Goal: Information Seeking & Learning: Learn about a topic

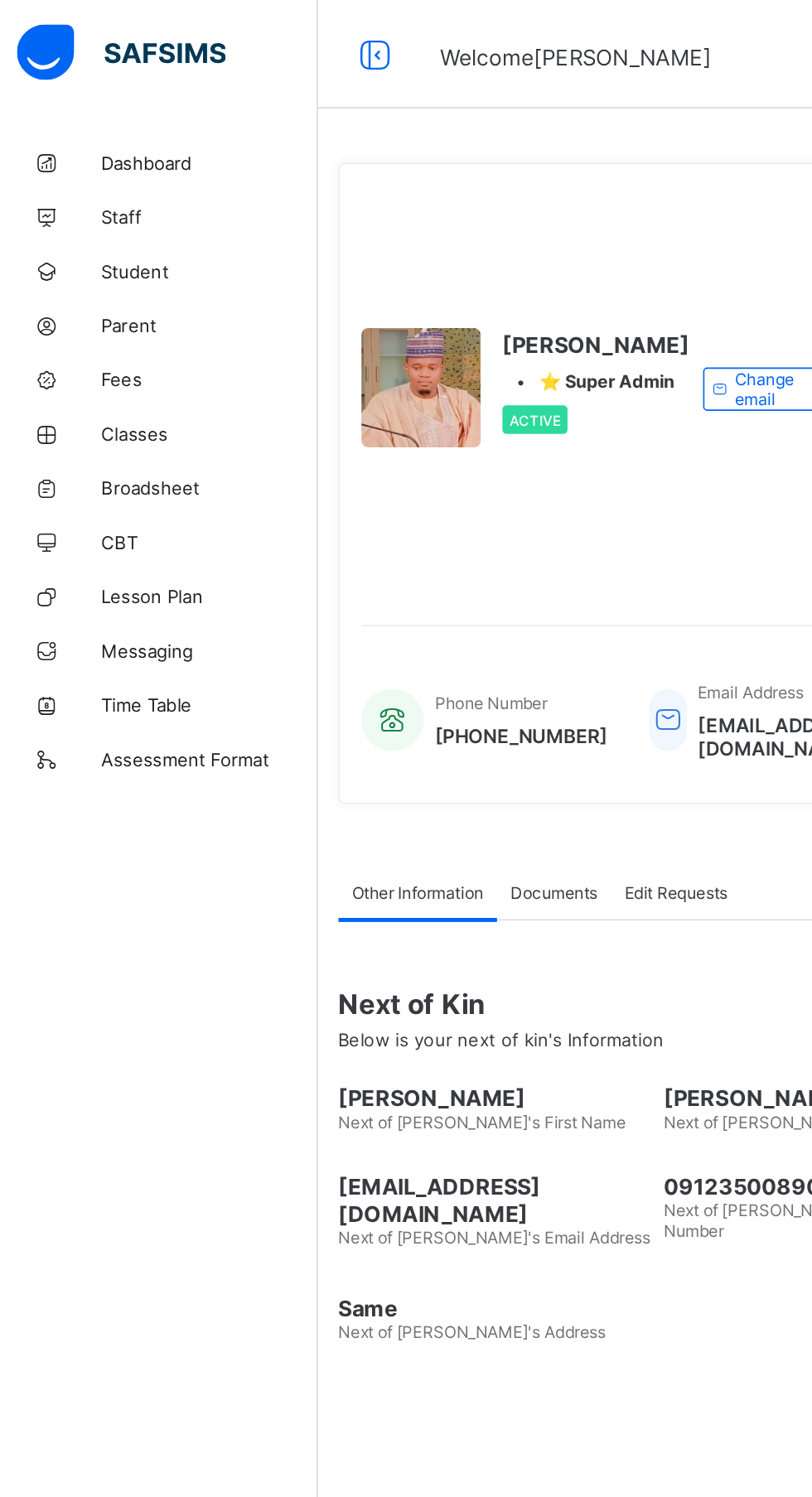
click at [81, 294] on span "Broadsheet" at bounding box center [132, 297] width 133 height 13
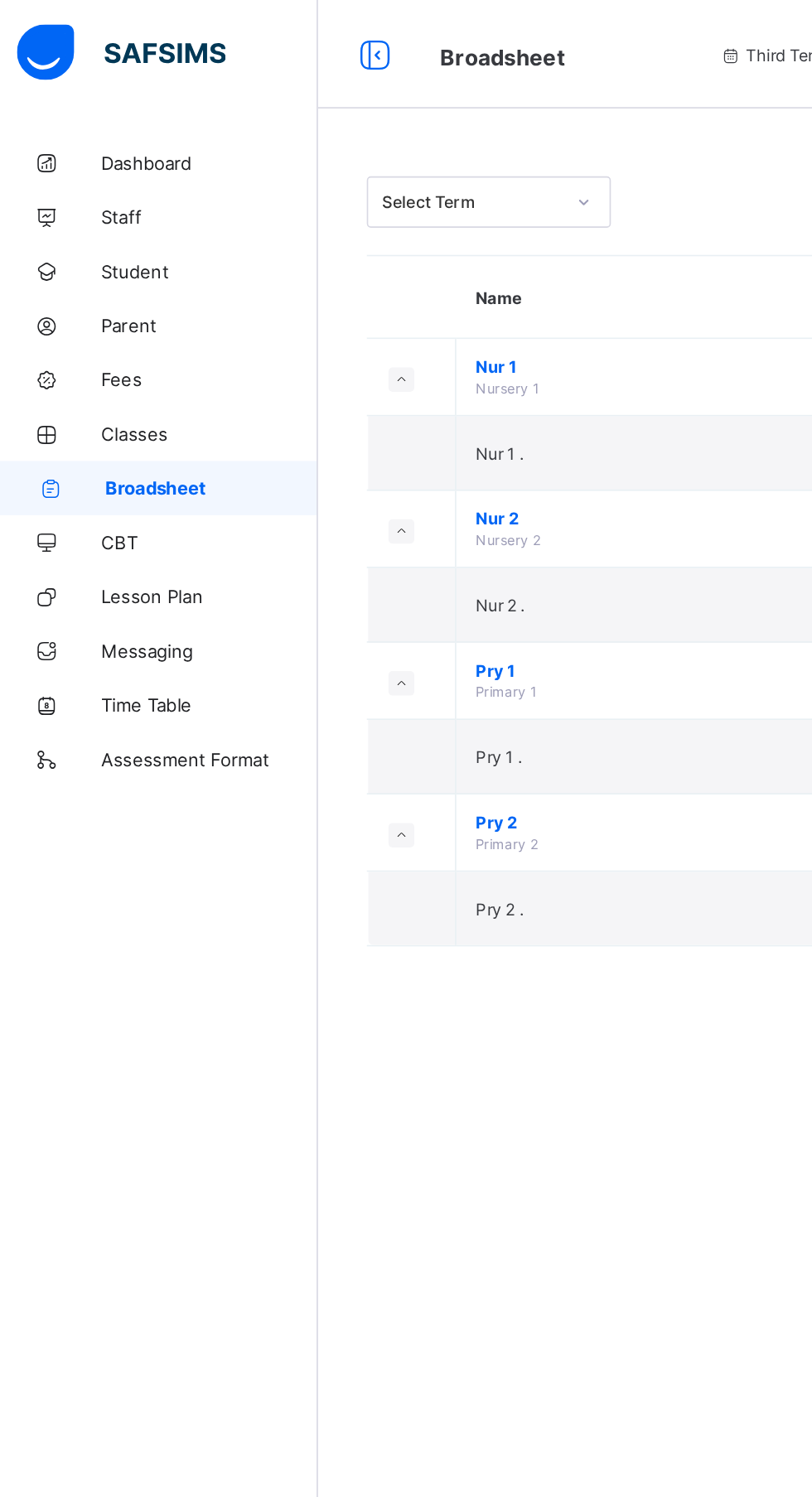
click at [324, 502] on span "Pry 2" at bounding box center [448, 502] width 306 height 12
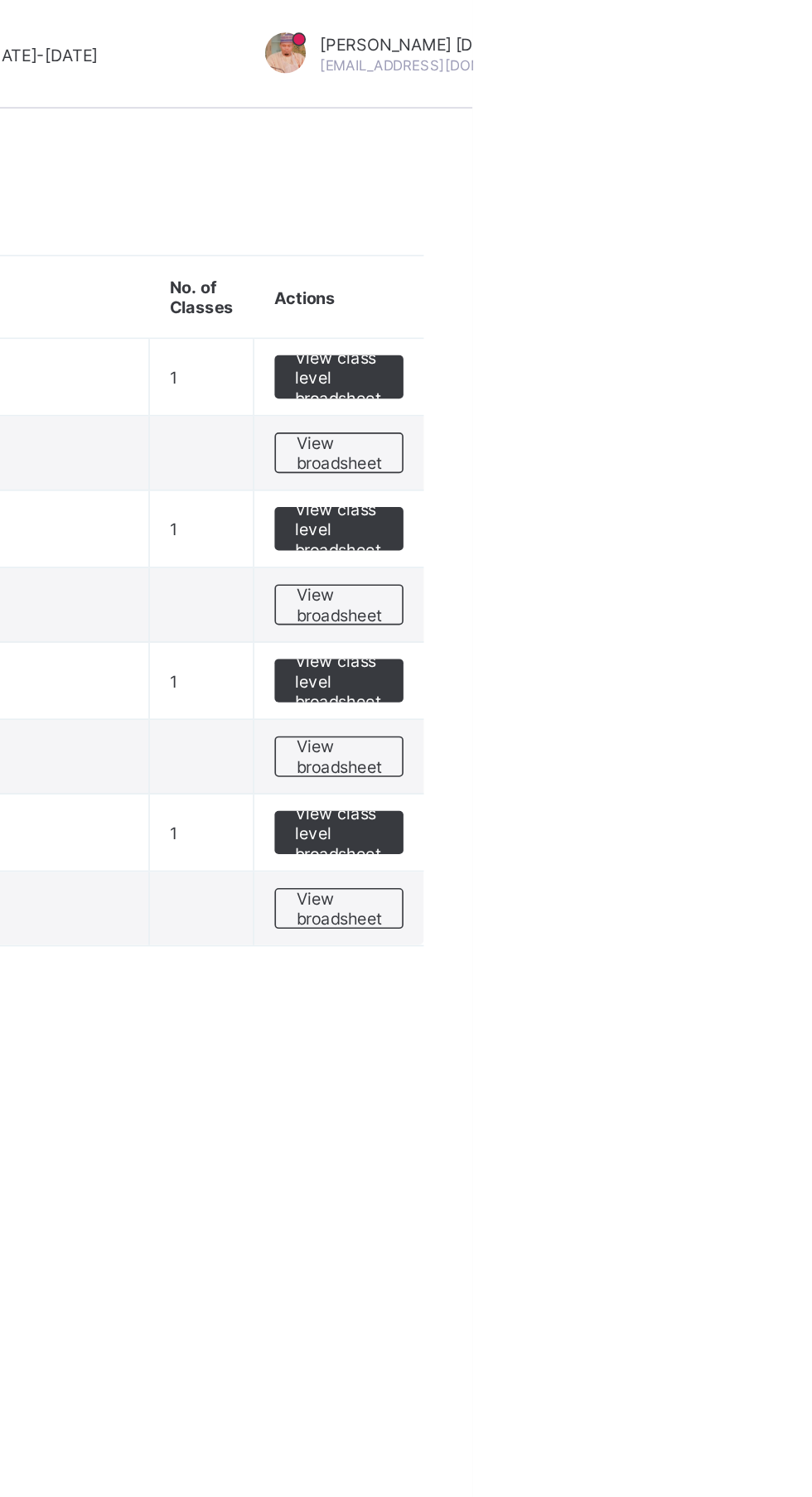
click at [746, 498] on span "View class level broadsheet" at bounding box center [730, 508] width 54 height 37
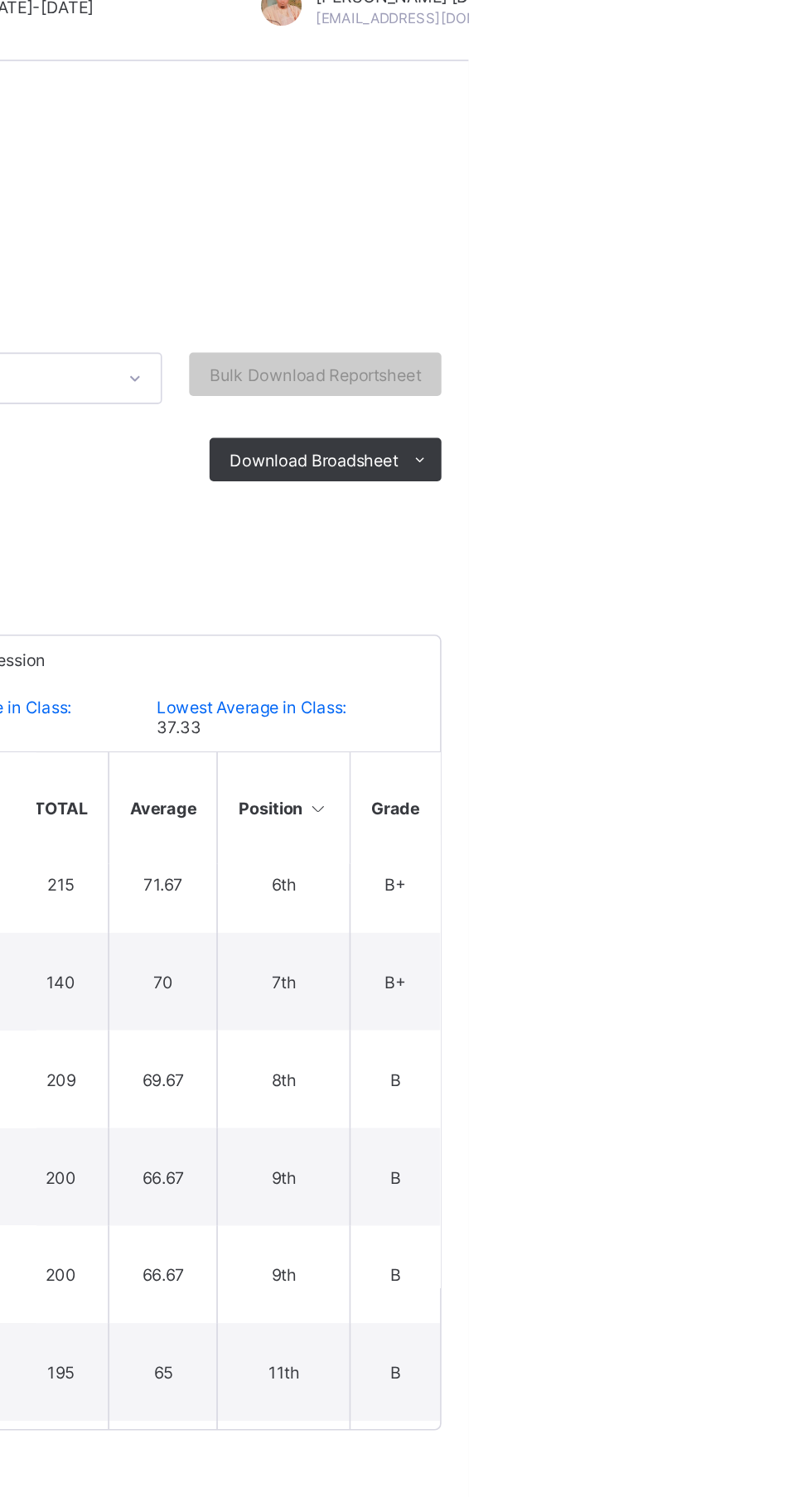
scroll to position [325, 310]
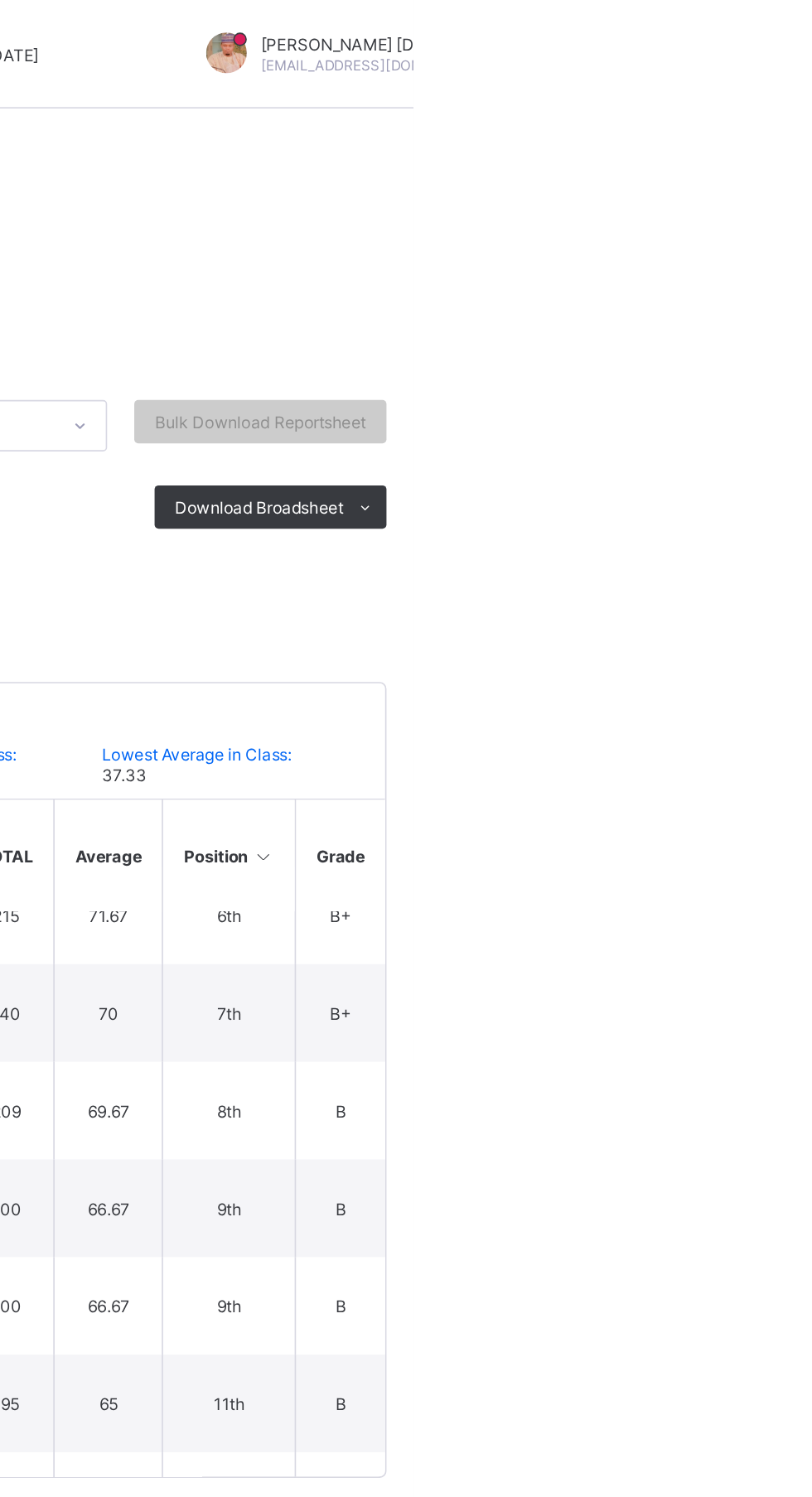
click at [811, 27] on div "Abubakar Abdulkadir Muhammad abubakarabdulkadir501@gmail.com" at bounding box center [808, 33] width 279 height 27
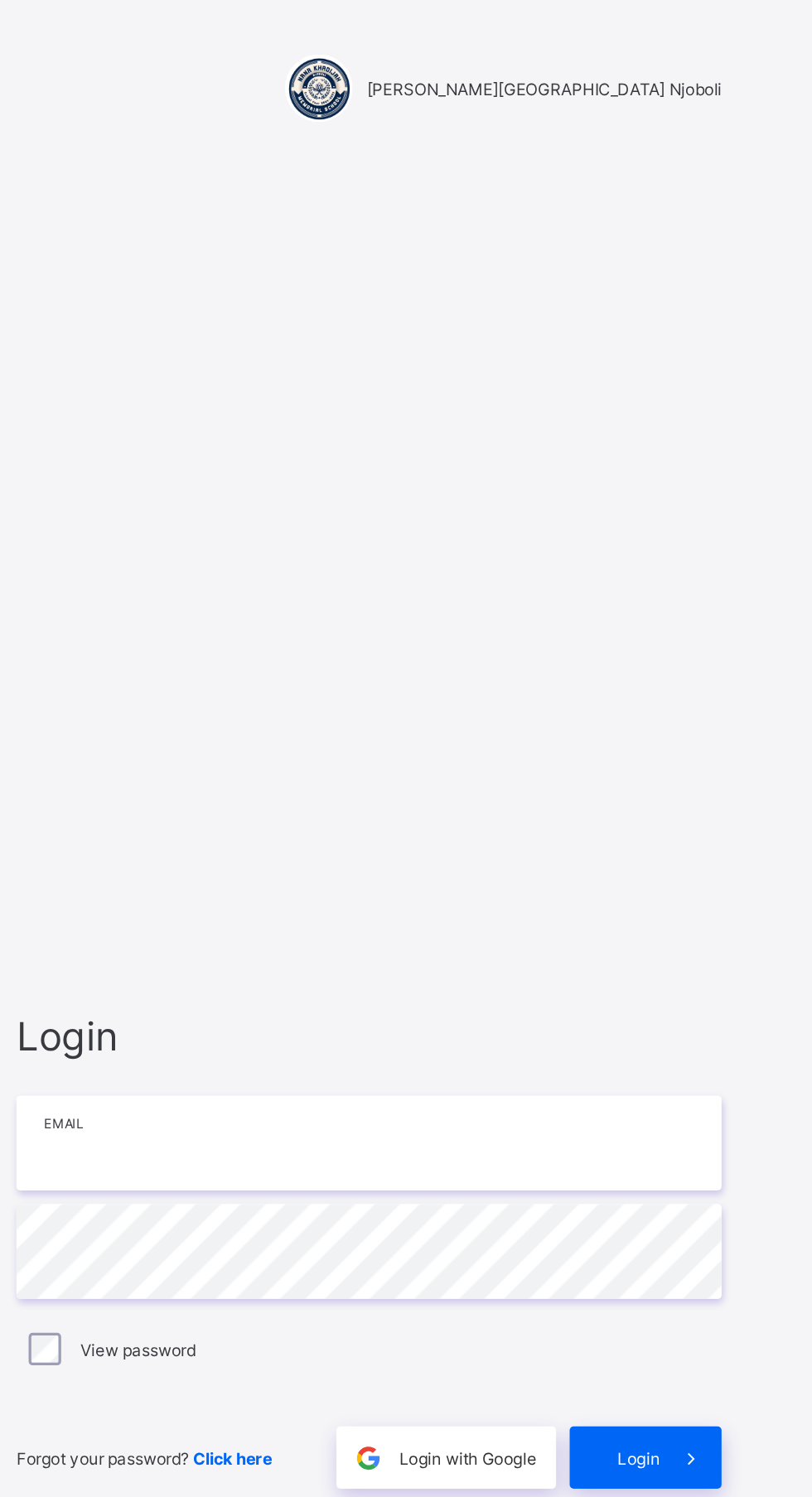
click at [588, 728] on input "email" at bounding box center [541, 699] width 431 height 58
type input "**********"
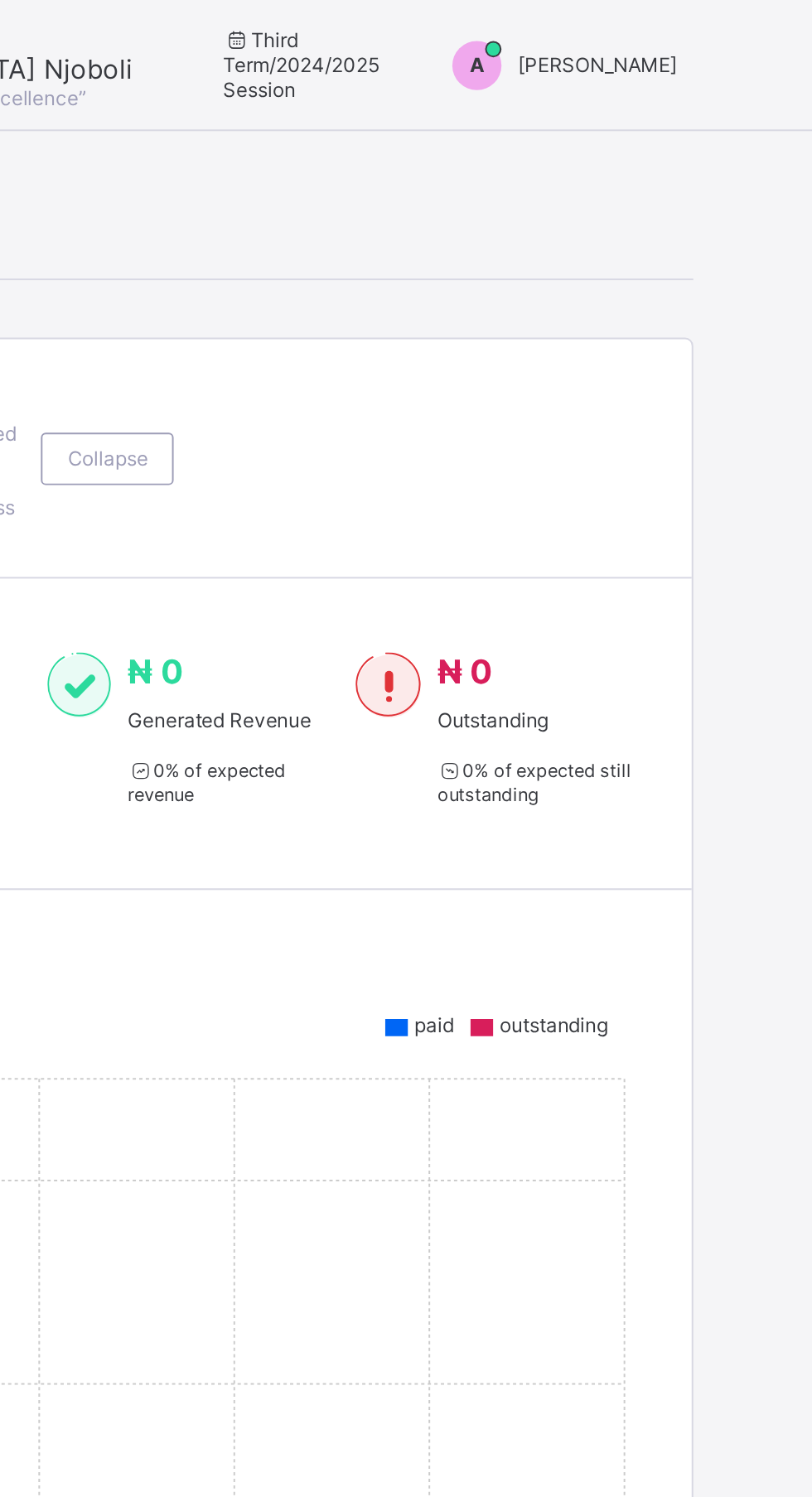
click at [543, 40] on div "A" at bounding box center [553, 33] width 25 height 25
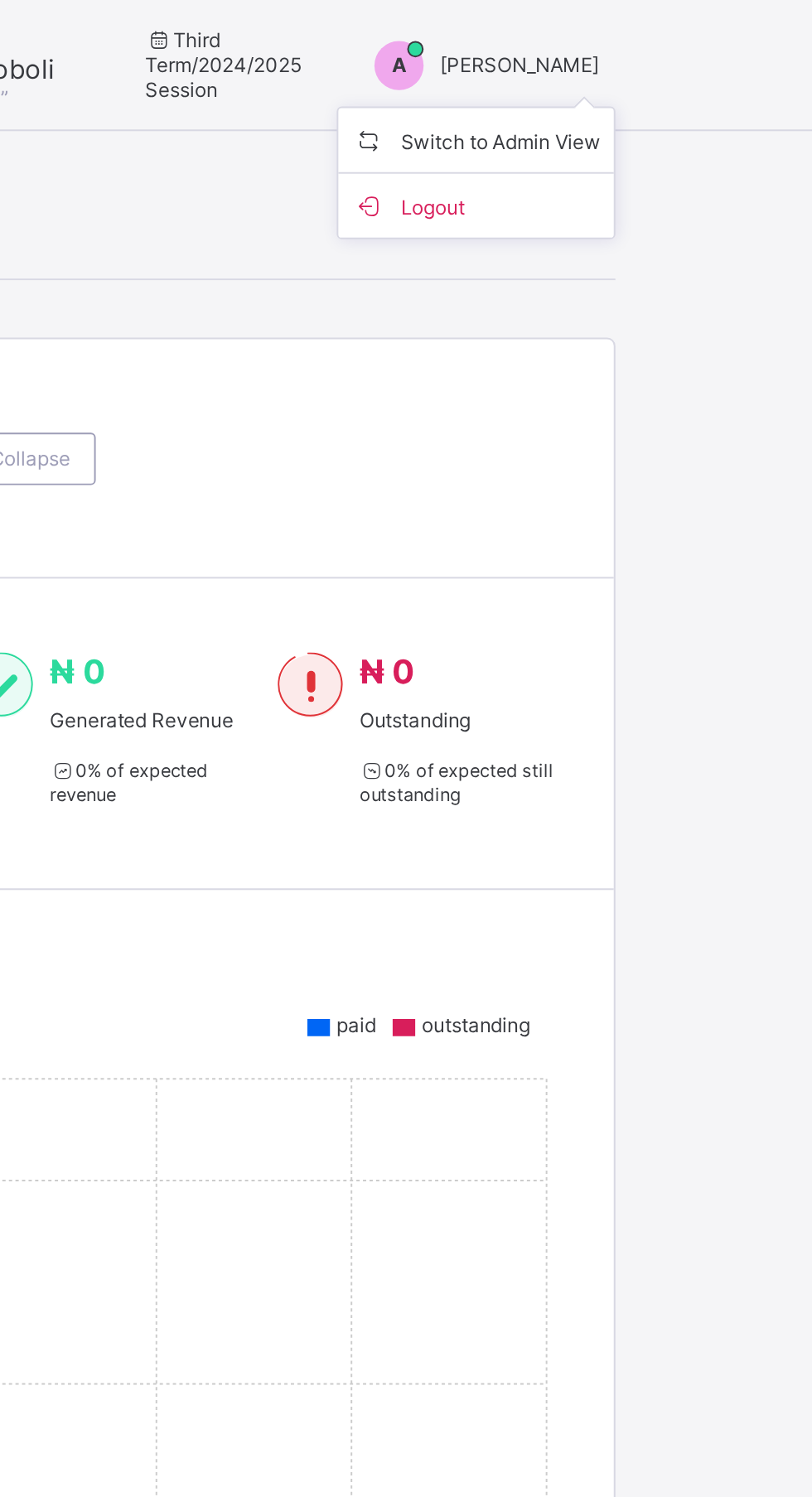
click at [642, 69] on span "Switch to Admin View" at bounding box center [593, 70] width 126 height 19
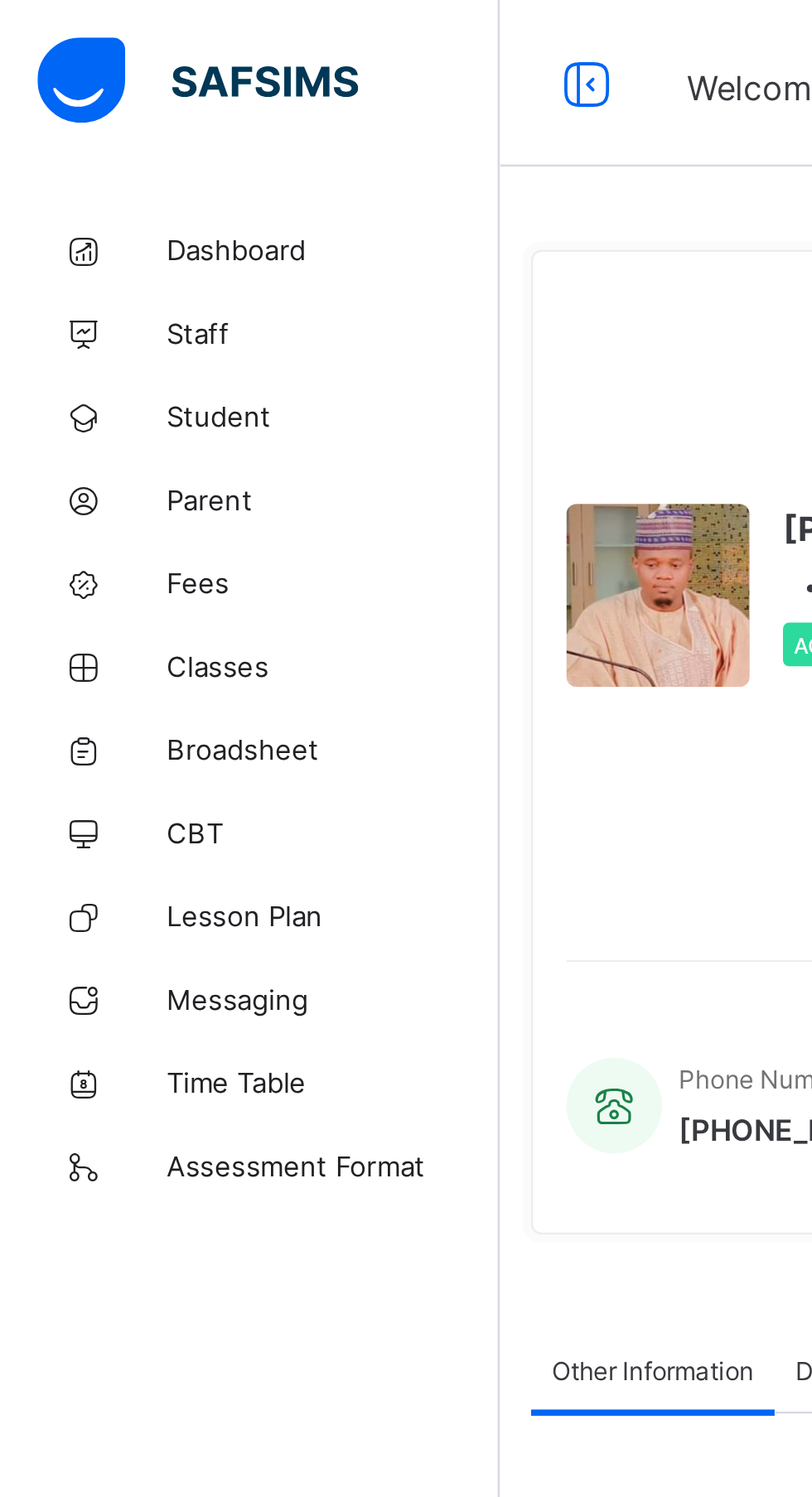
click at [83, 98] on span "Dashboard" at bounding box center [132, 99] width 133 height 13
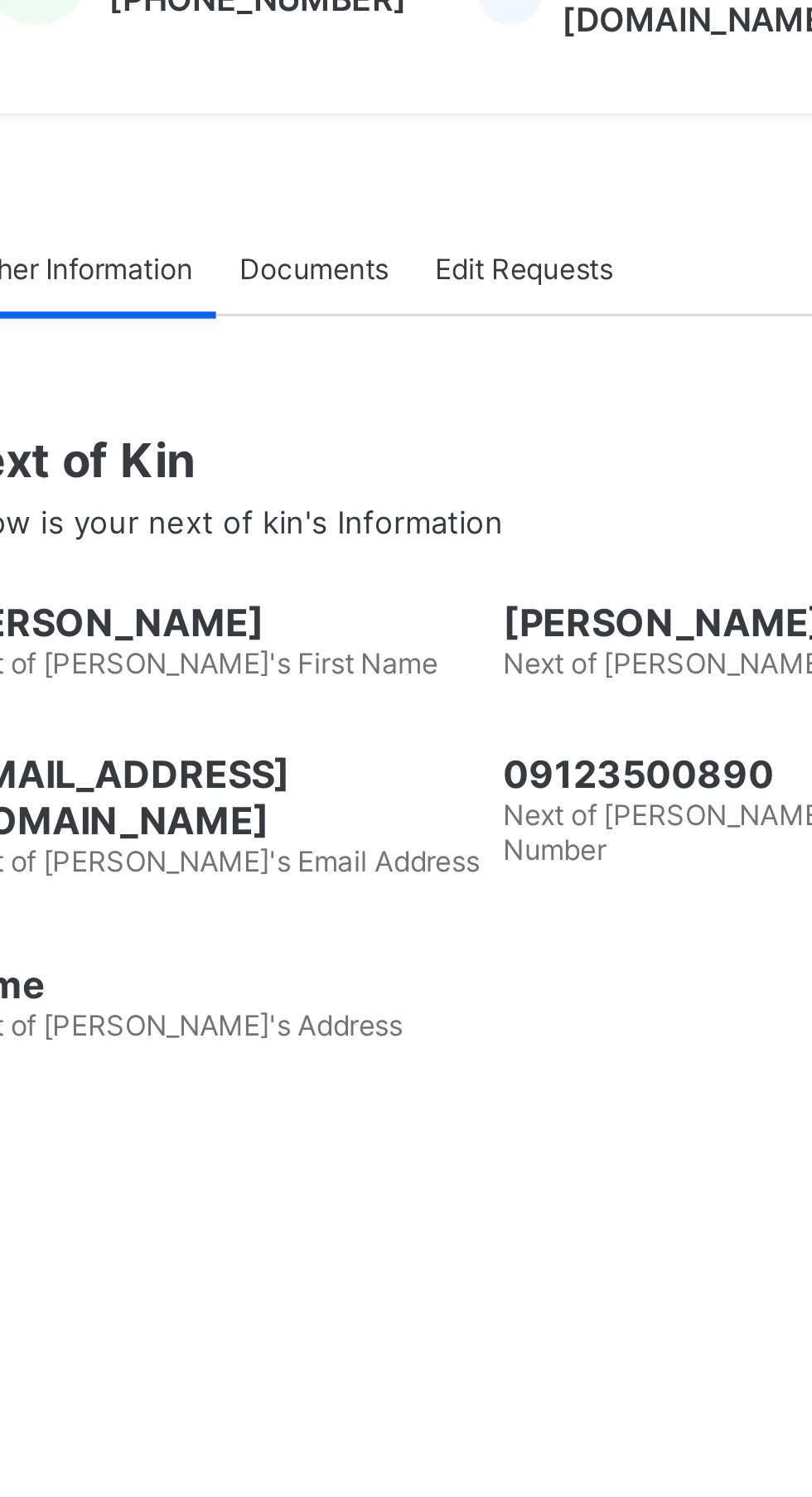
click at [339, 552] on span "Documents" at bounding box center [342, 545] width 53 height 12
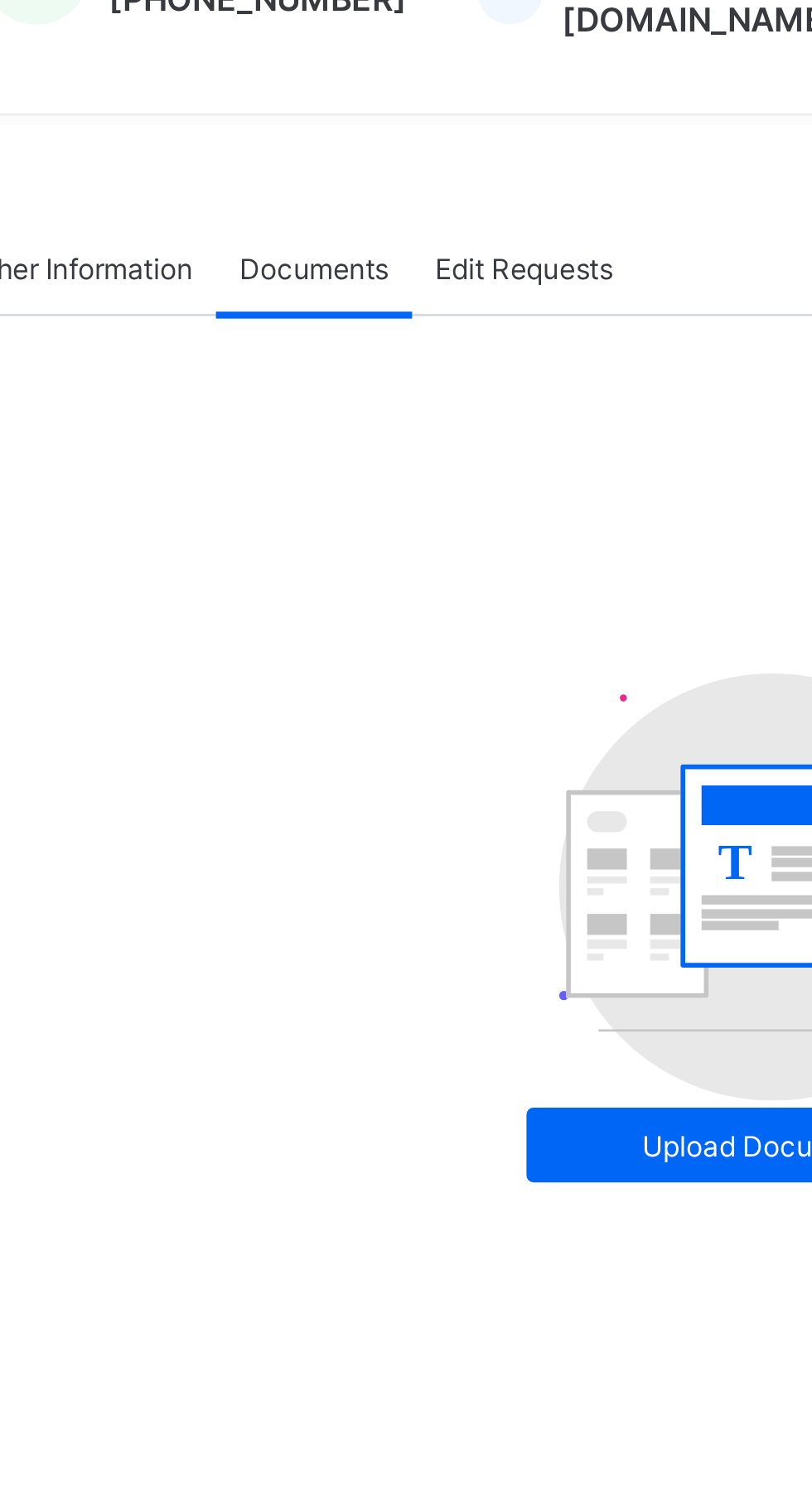
click at [437, 562] on div "Edit Requests" at bounding box center [418, 545] width 80 height 33
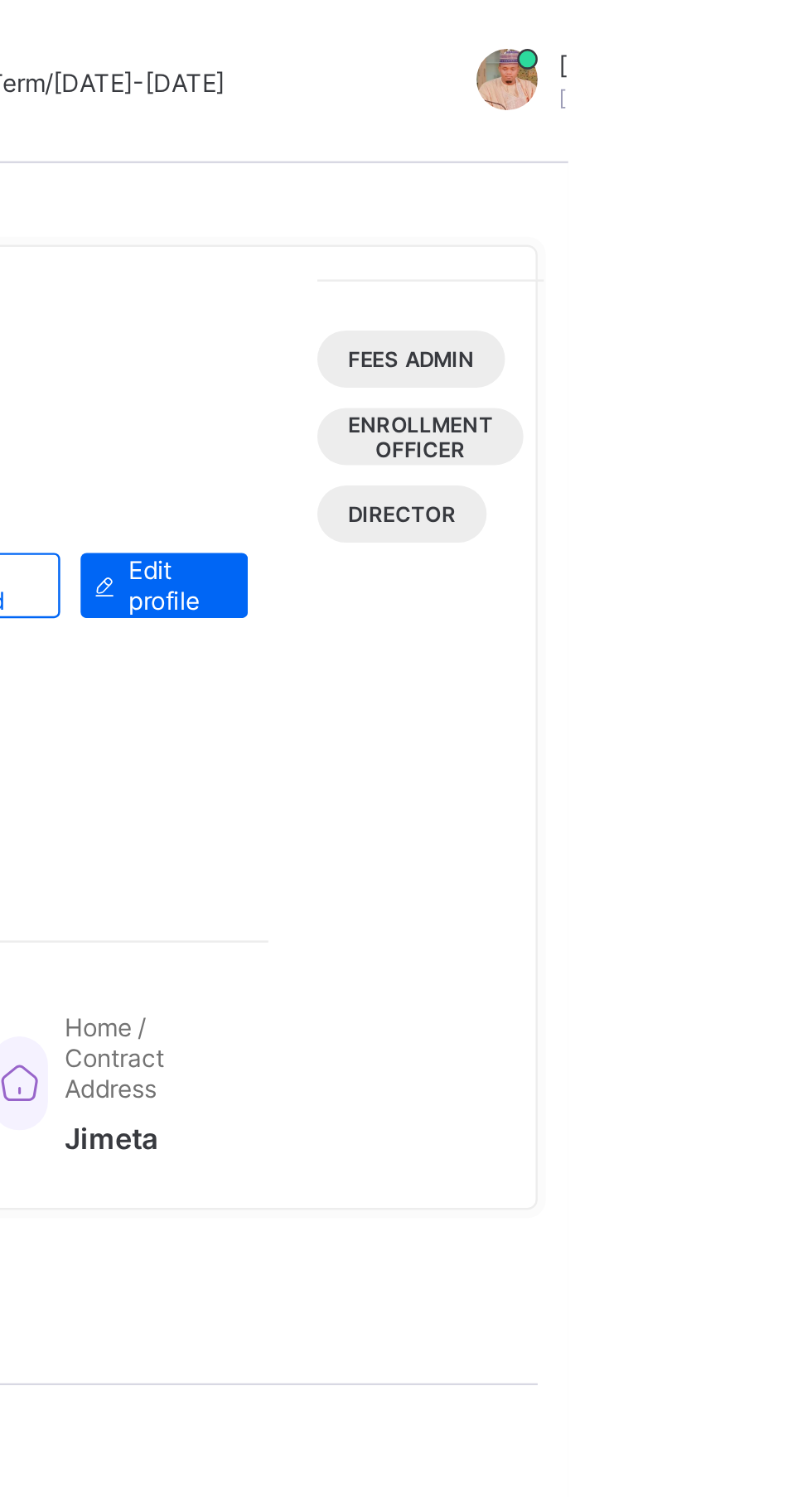
click at [774, 29] on div at bounding box center [786, 32] width 25 height 25
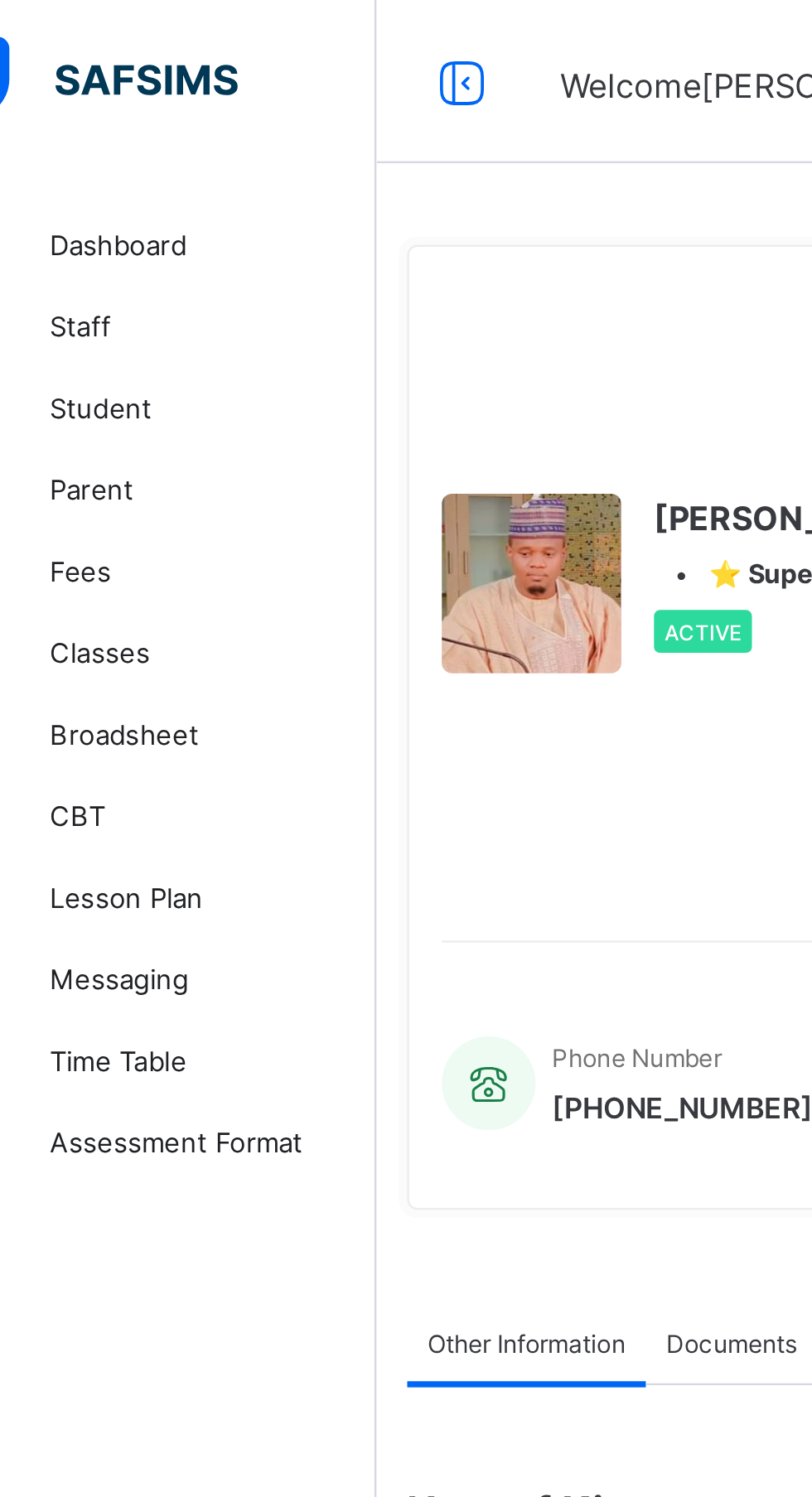
click at [141, 461] on span "Assessment Format" at bounding box center [132, 463] width 133 height 13
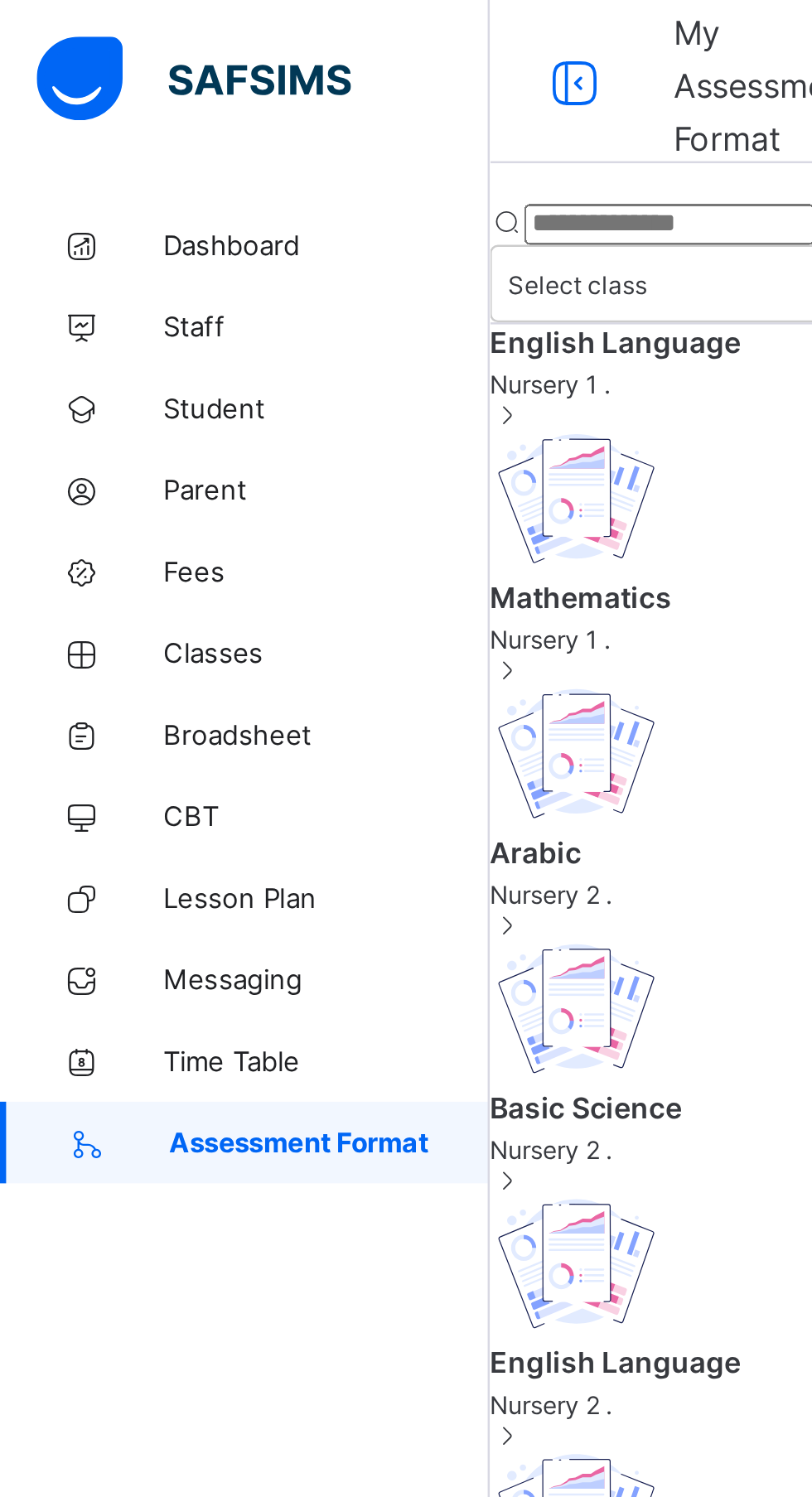
click at [279, 250] on span at bounding box center [505, 251] width 612 height 4
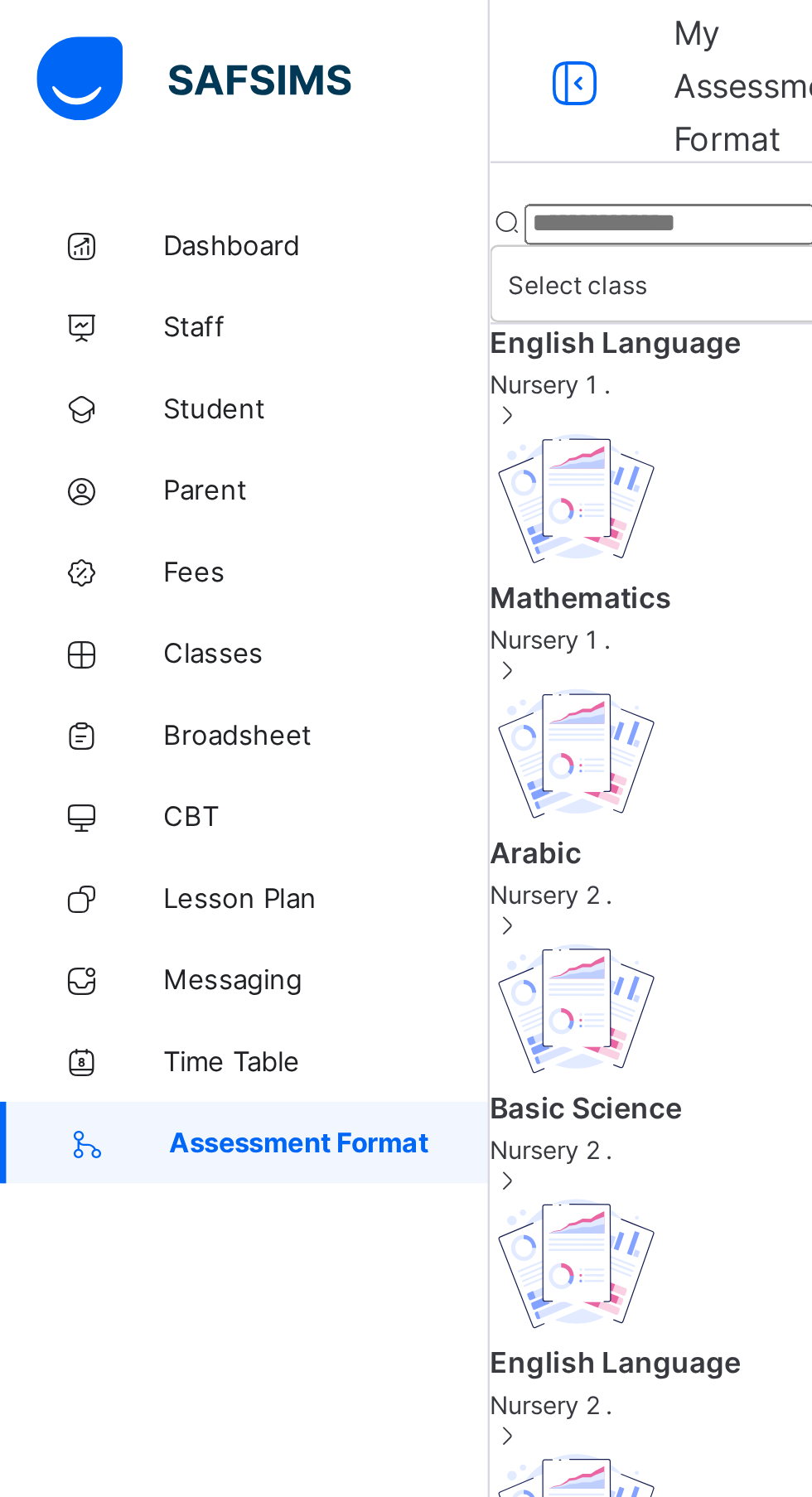
click at [265, 442] on span "Basic Science" at bounding box center [505, 449] width 612 height 14
click at [127, 422] on link "Time Table" at bounding box center [99, 430] width 199 height 33
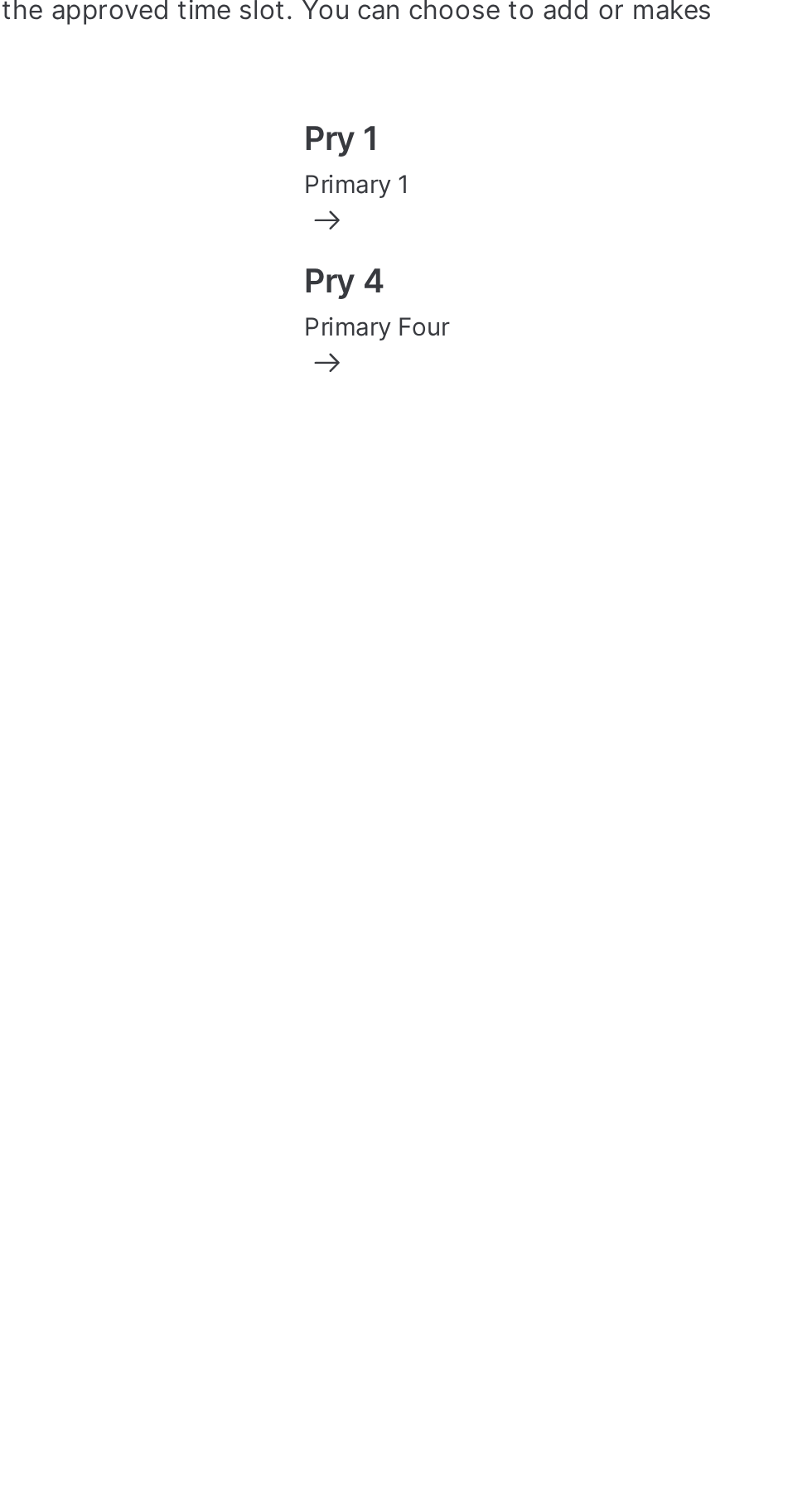
click at [691, 184] on div "Pry 1 Primary 1" at bounding box center [711, 167] width 199 height 33
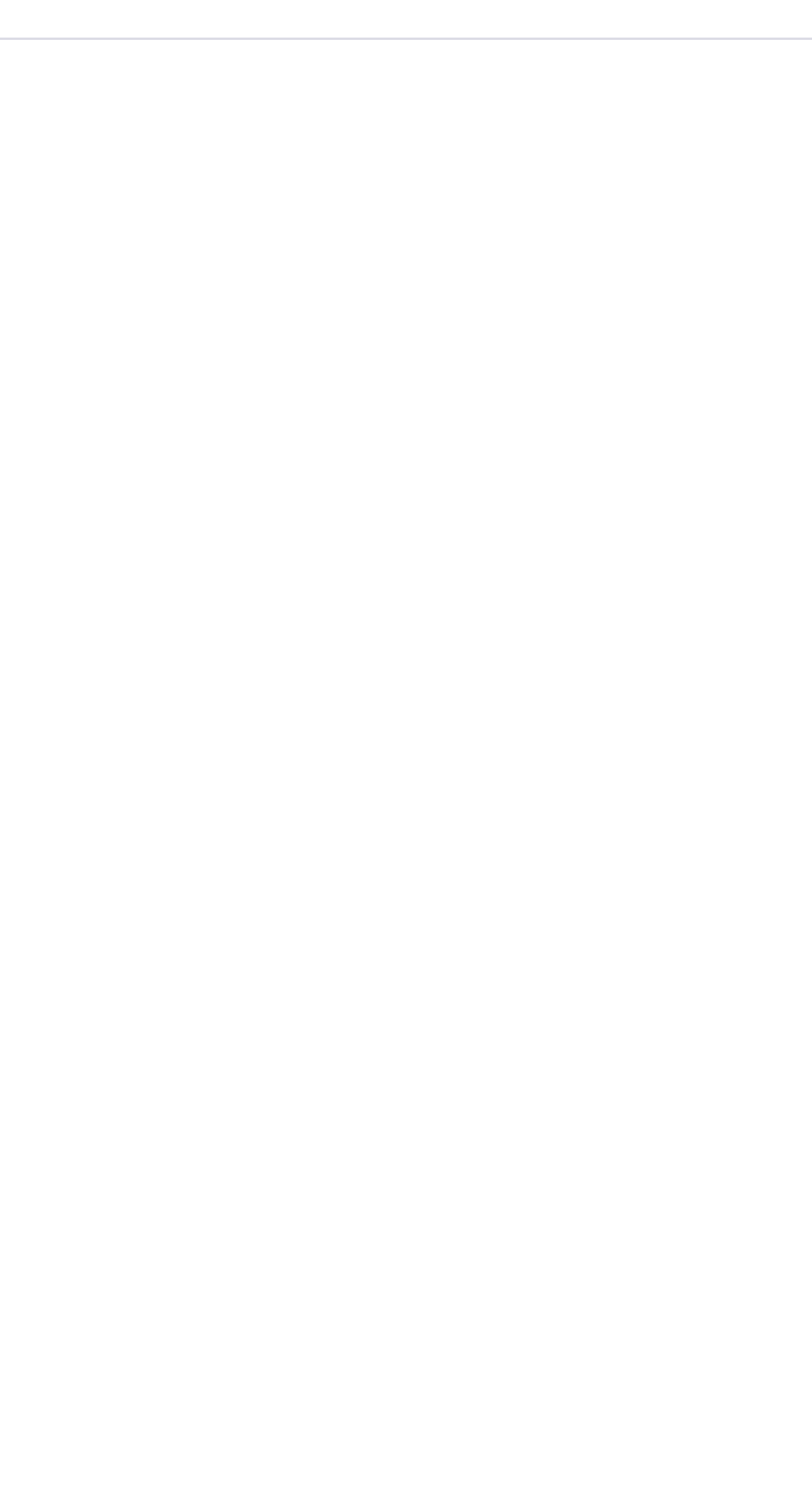
click at [636, 558] on div "Time table / Primary 1 Primary 1 Primary 1 Session [DATE]-[DATE] Term Third Ter…" at bounding box center [505, 320] width 612 height 475
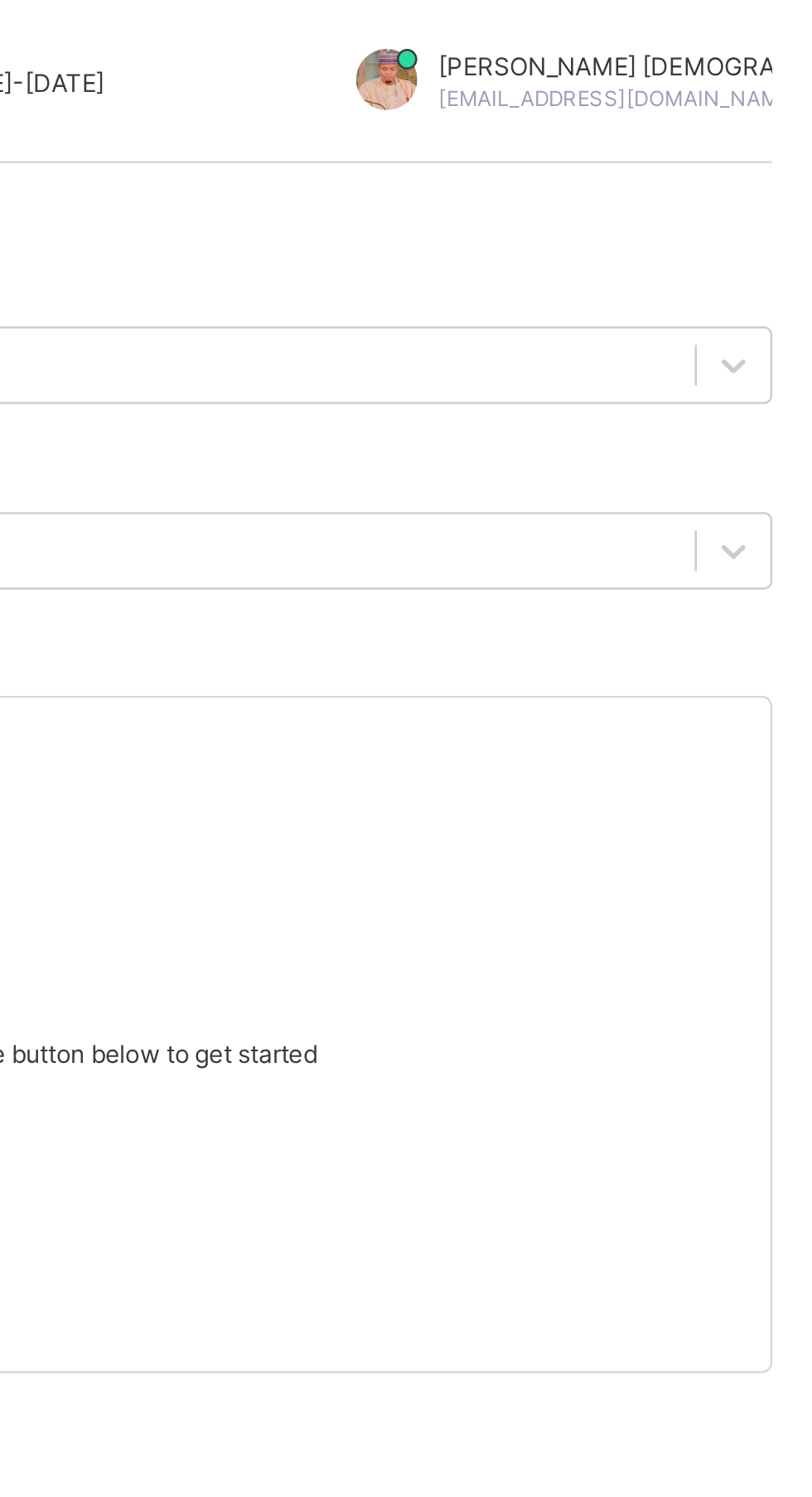
click at [642, 24] on div at bounding box center [654, 32] width 25 height 25
